Goal: Answer question/provide support

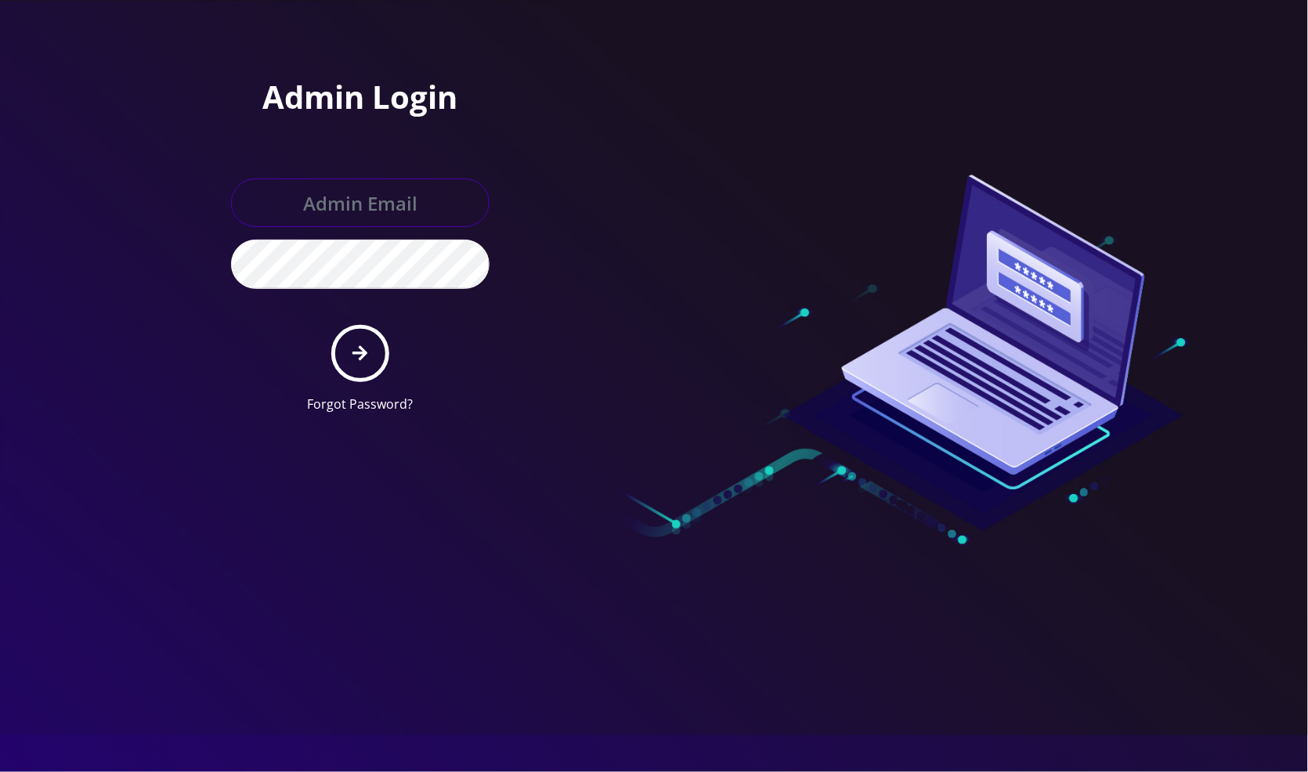
type input "jasper@britewireless.com"
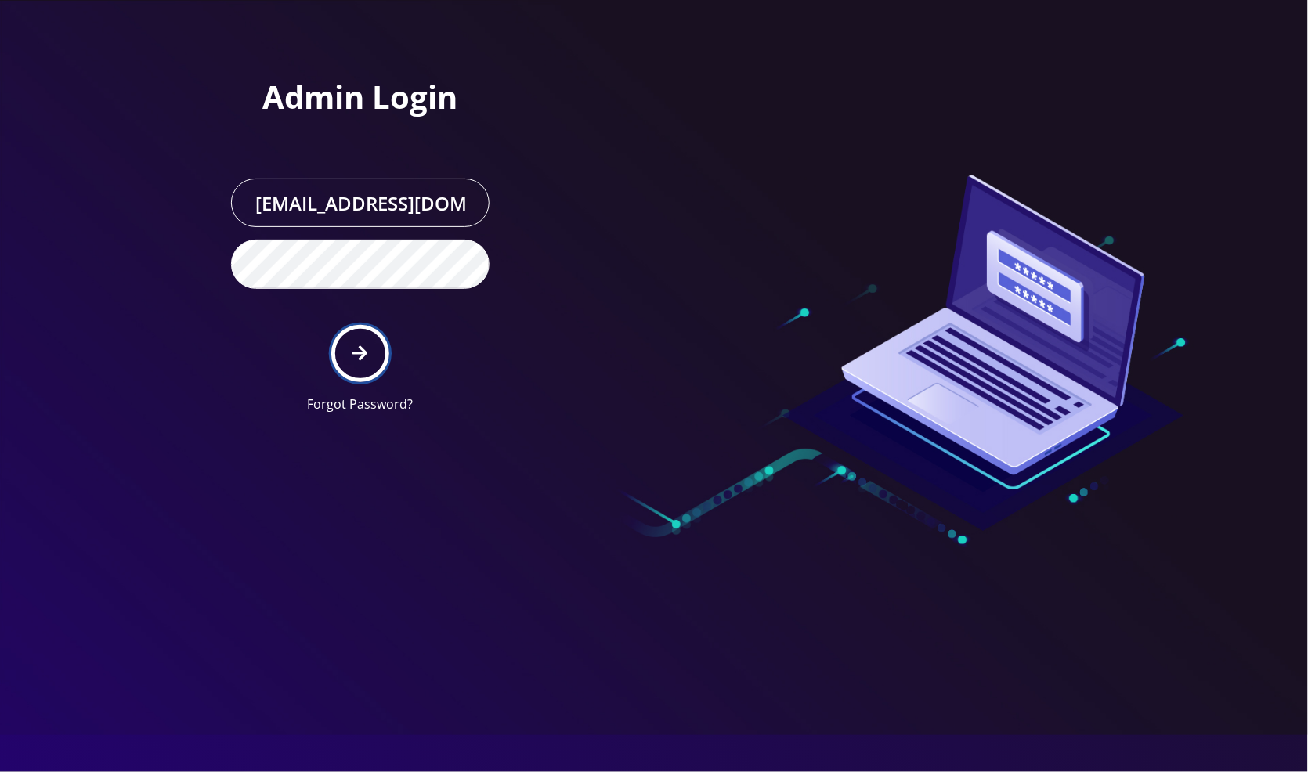
click at [359, 337] on button "submit" at bounding box center [359, 353] width 57 height 57
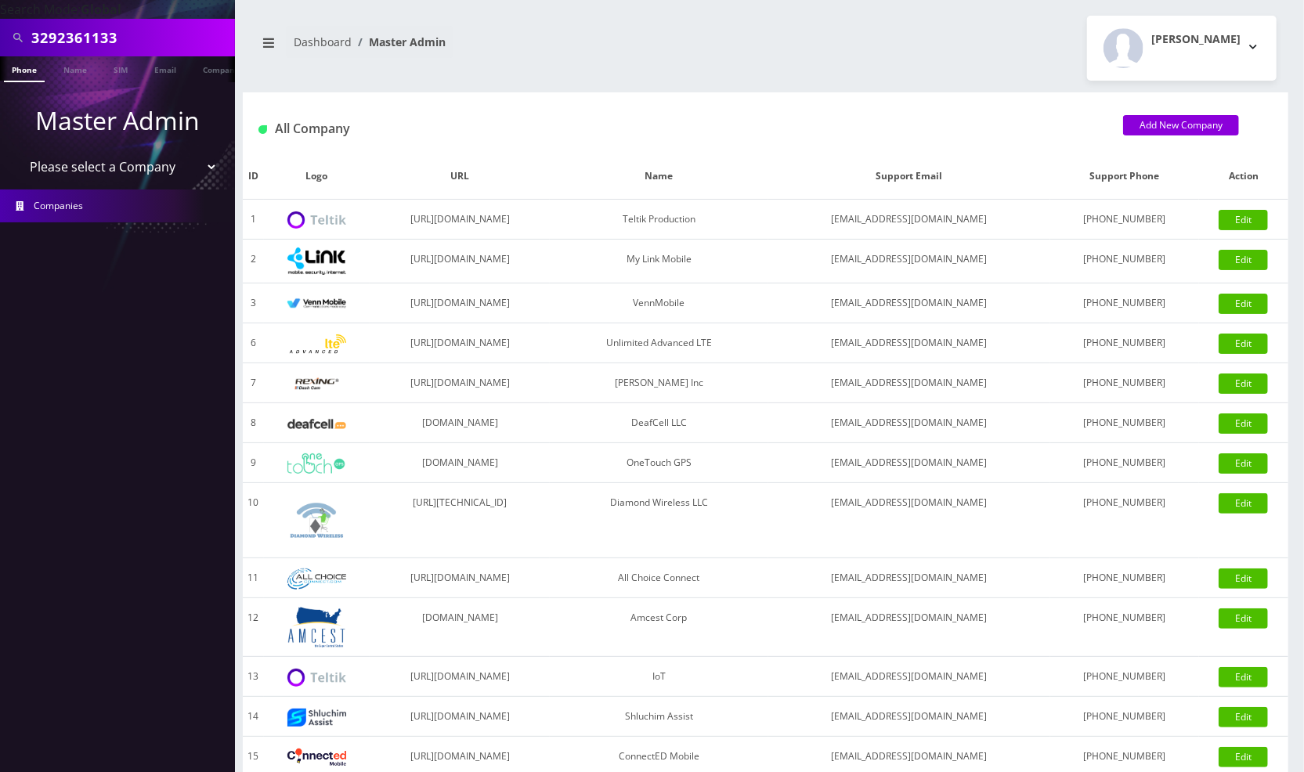
scroll to position [0, 8]
click at [164, 20] on div "3292361133" at bounding box center [117, 38] width 235 height 38
click at [164, 21] on div "3292361133" at bounding box center [117, 38] width 235 height 38
click at [145, 41] on input "3292361133" at bounding box center [131, 38] width 200 height 30
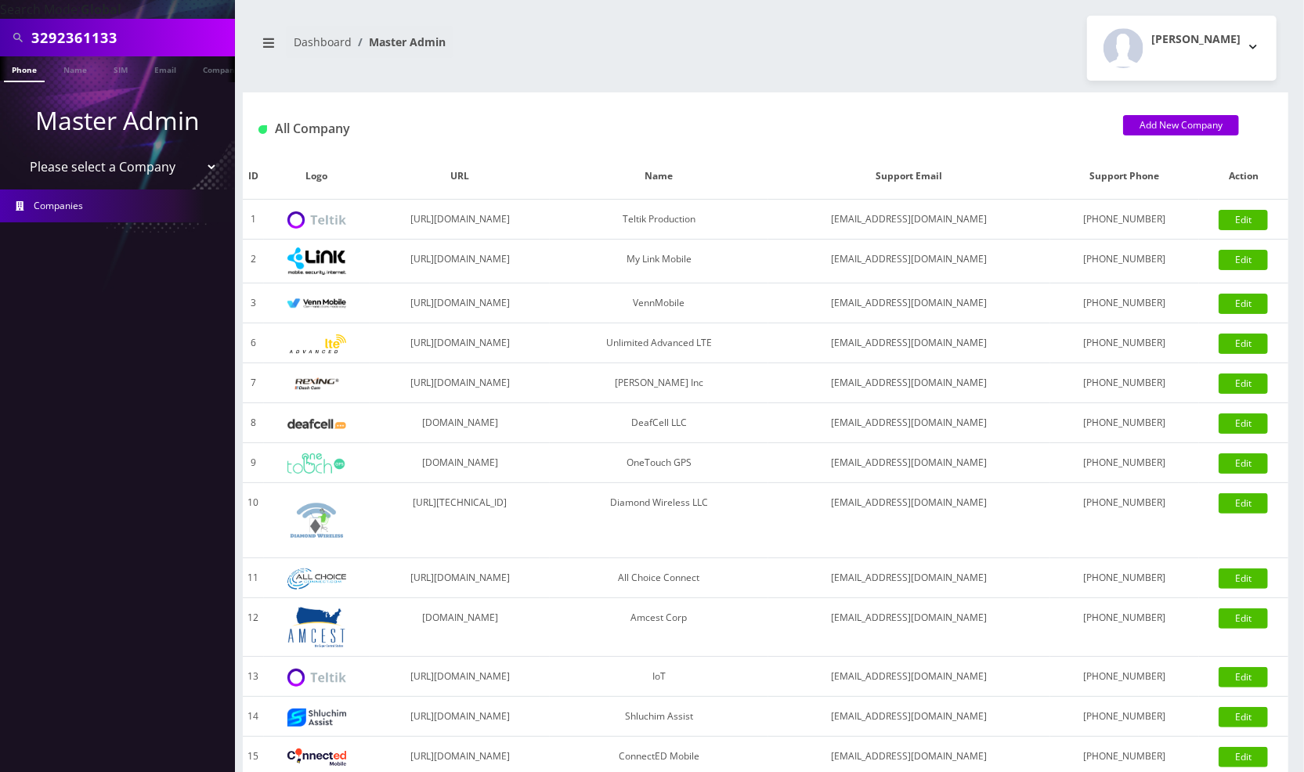
click at [146, 41] on input "3292361133" at bounding box center [131, 38] width 200 height 30
paste input "8453522722"
type input "8453522722"
click at [17, 71] on link "Phone" at bounding box center [24, 69] width 41 height 26
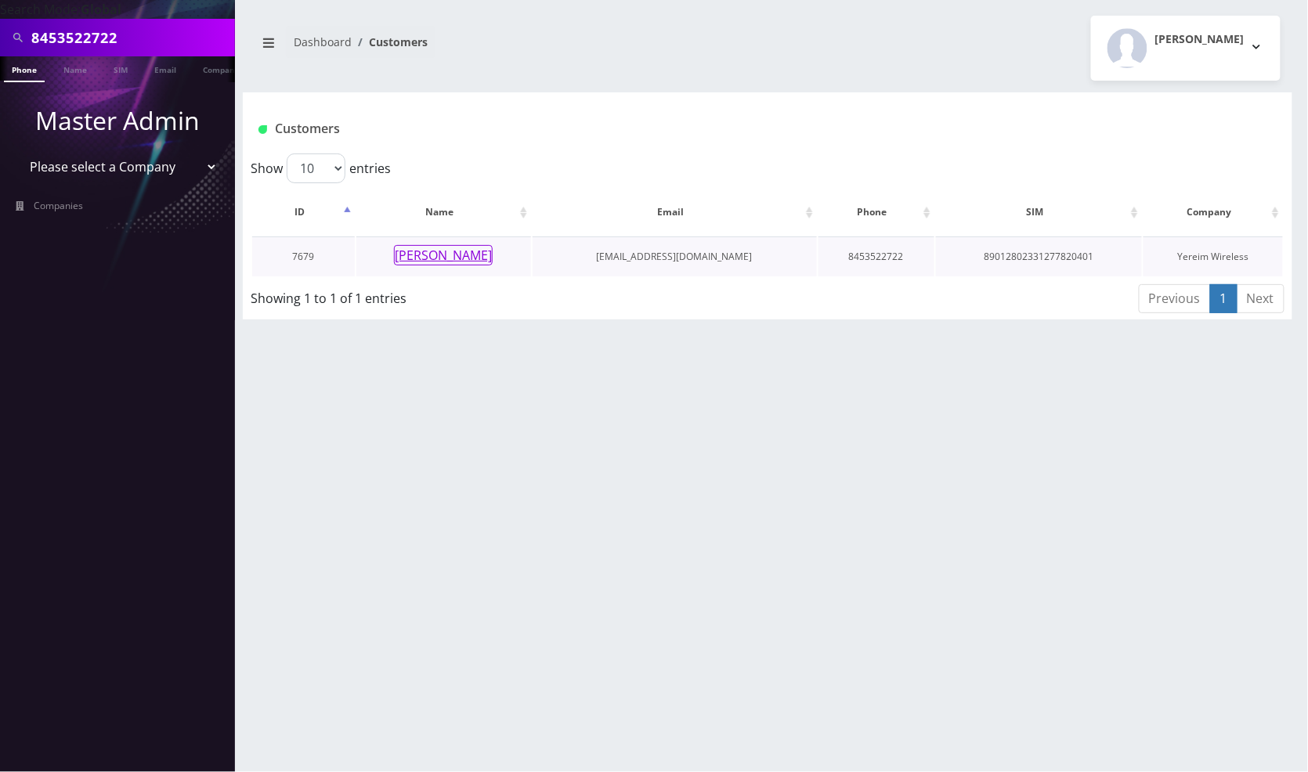
click at [451, 253] on button "Brucha Lorincz" at bounding box center [443, 255] width 99 height 20
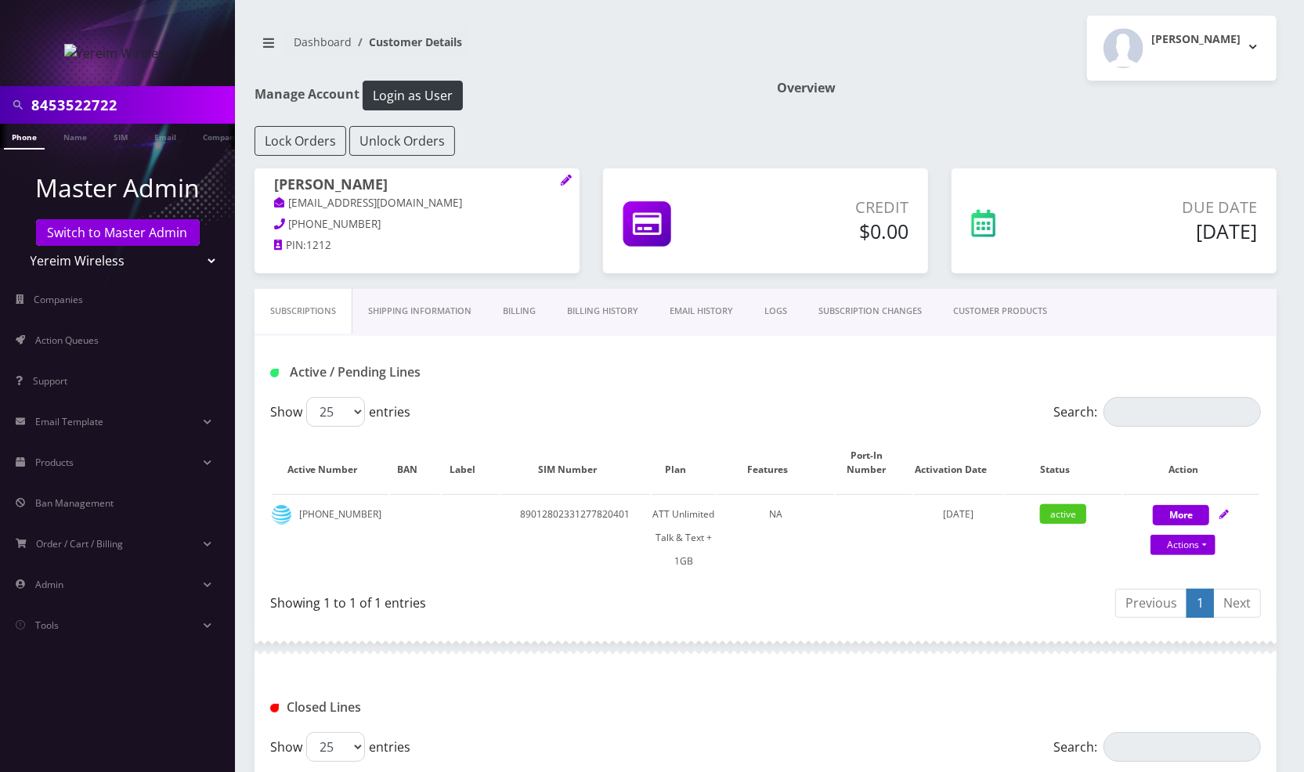
scroll to position [483, 0]
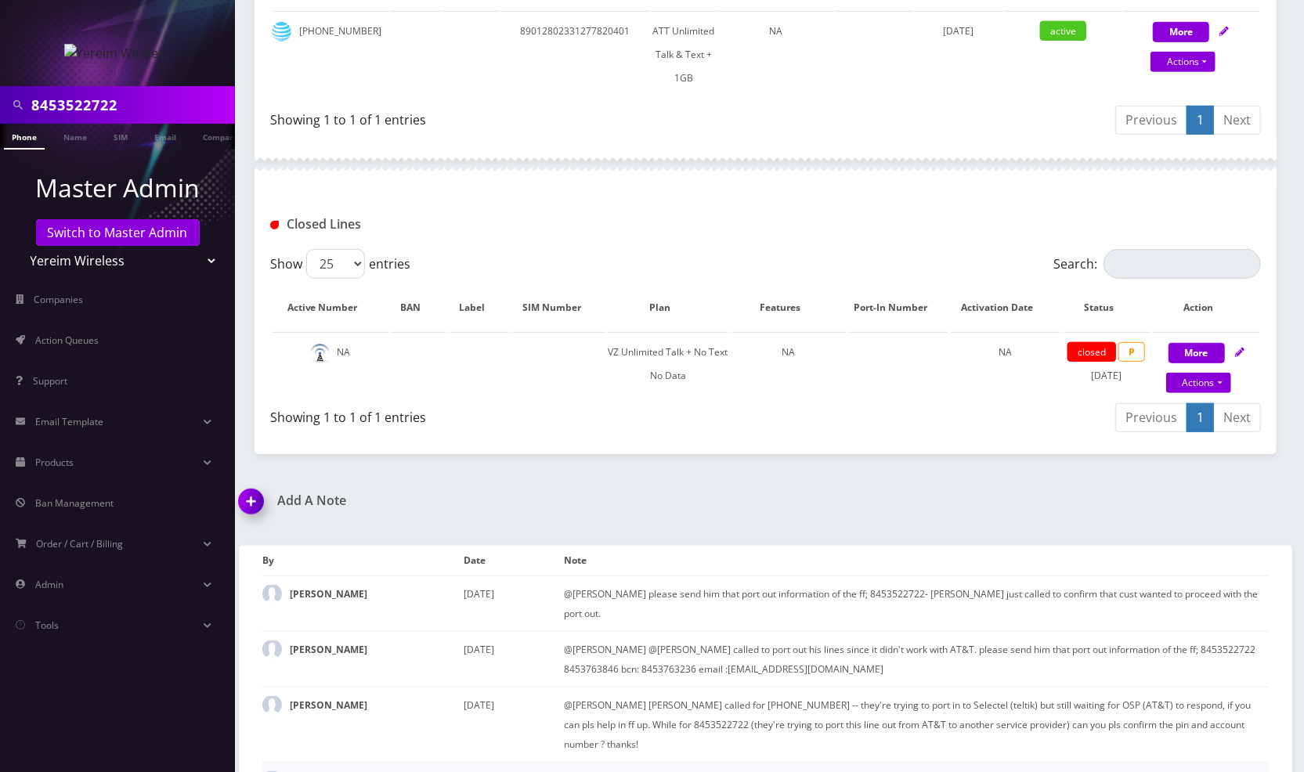
drag, startPoint x: 850, startPoint y: 739, endPoint x: 562, endPoint y: 745, distance: 287.4
click at [562, 762] on tr "[PERSON_NAME] [DATE] [PERSON_NAME] calledd for the acct number and pin of this …" at bounding box center [765, 780] width 1006 height 36
copy tr "[PERSON_NAME] calledd for the acct number and pin of this line- with AT&T"
